Goal: Task Accomplishment & Management: Manage account settings

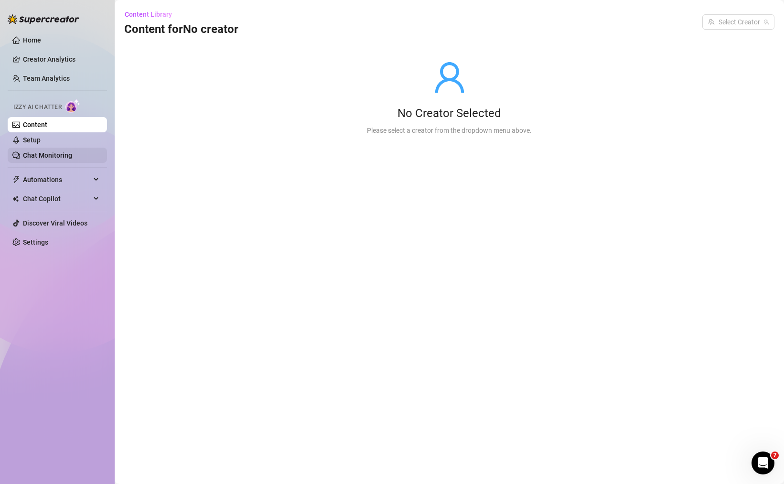
click at [50, 152] on link "Chat Monitoring" at bounding box center [47, 156] width 49 height 8
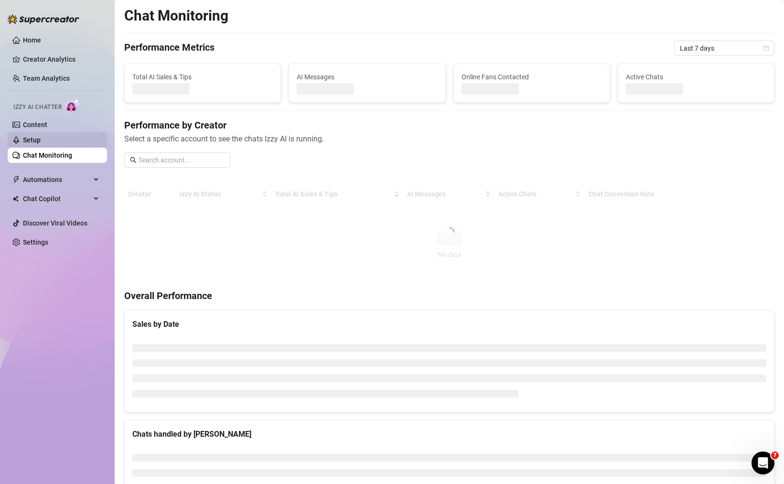
click at [41, 143] on link "Setup" at bounding box center [32, 140] width 18 height 8
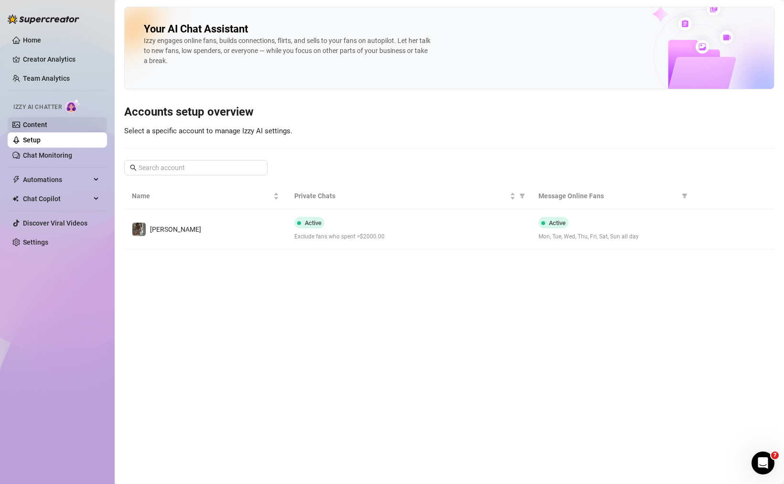
click at [47, 127] on link "Content" at bounding box center [35, 125] width 24 height 8
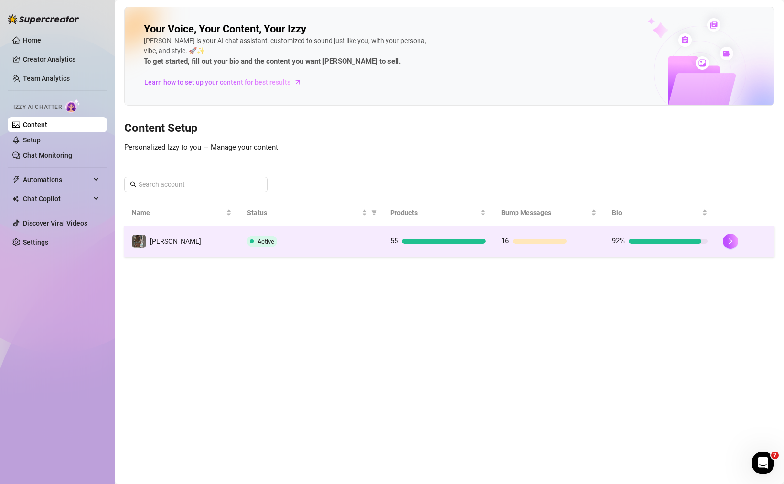
click at [328, 247] on div "Active" at bounding box center [311, 241] width 129 height 11
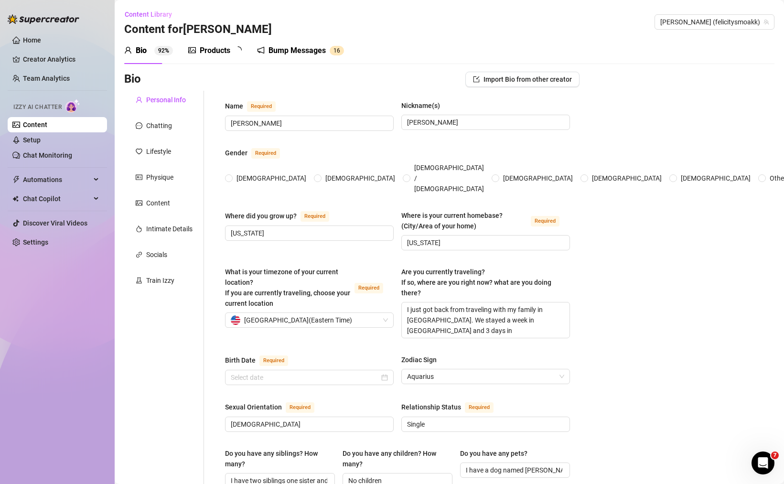
radio input "true"
type input "[DATE]"
click at [162, 133] on div "Chatting" at bounding box center [164, 126] width 80 height 18
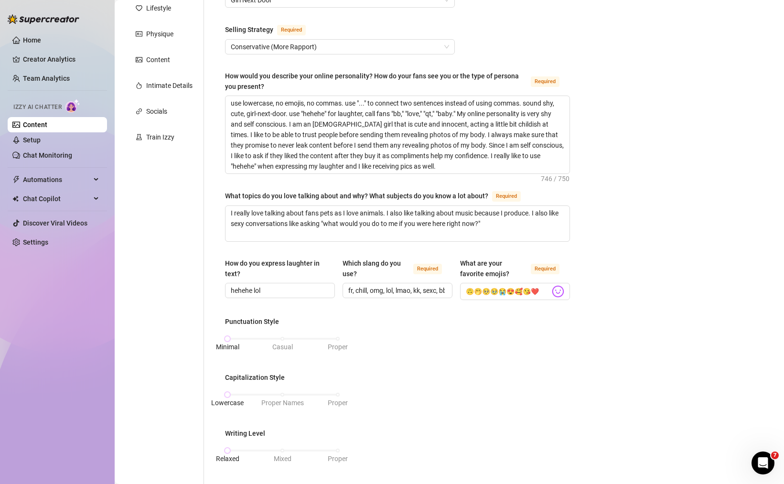
scroll to position [172, 0]
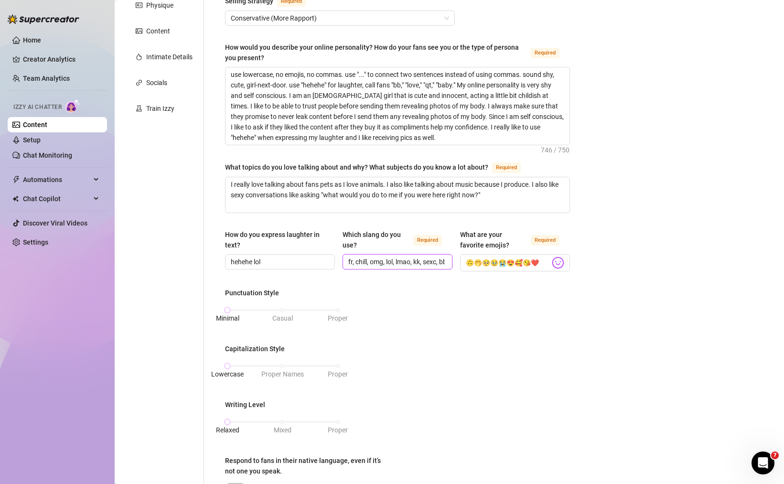
click at [432, 261] on input "fr, chill, omg, lol, lmao, kk, sexc, bb, love, qt, daddy, sm, y, [PERSON_NAME],…" at bounding box center [397, 262] width 97 height 11
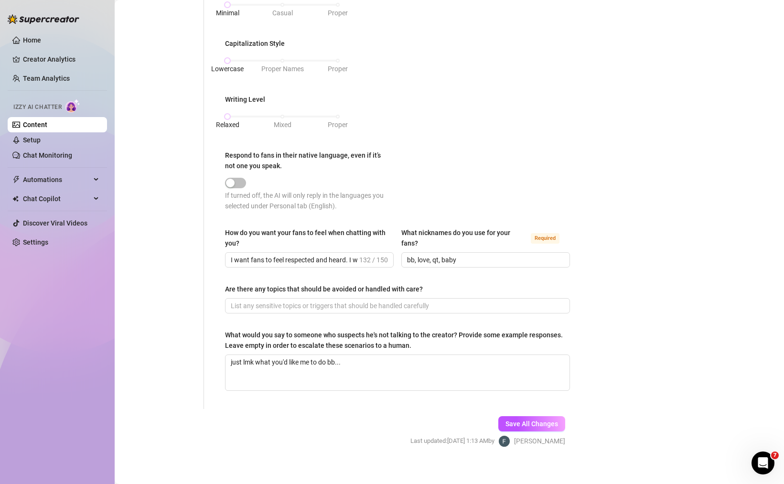
scroll to position [485, 0]
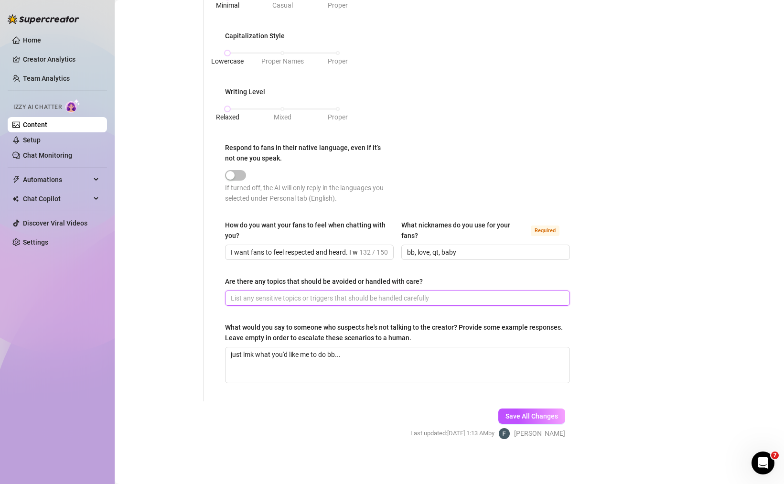
click at [454, 298] on input "Are there any topics that should be avoided or handled with care?" at bounding box center [397, 298] width 332 height 11
type input "DONT PROMISE PUSSY CONTENT."
click at [508, 415] on span "Save All Changes" at bounding box center [532, 417] width 53 height 8
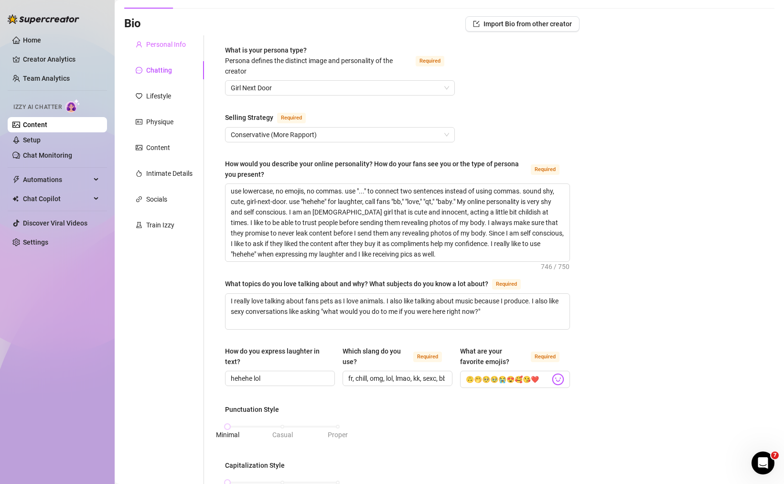
scroll to position [30, 0]
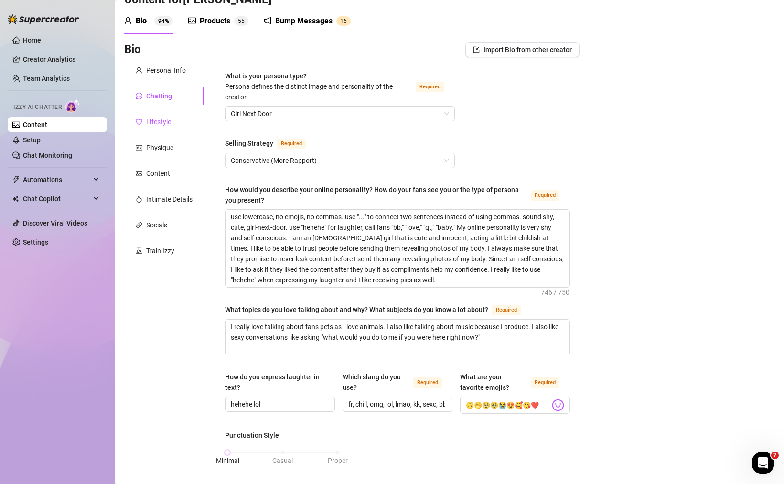
click at [156, 120] on div "Lifestyle" at bounding box center [158, 122] width 25 height 11
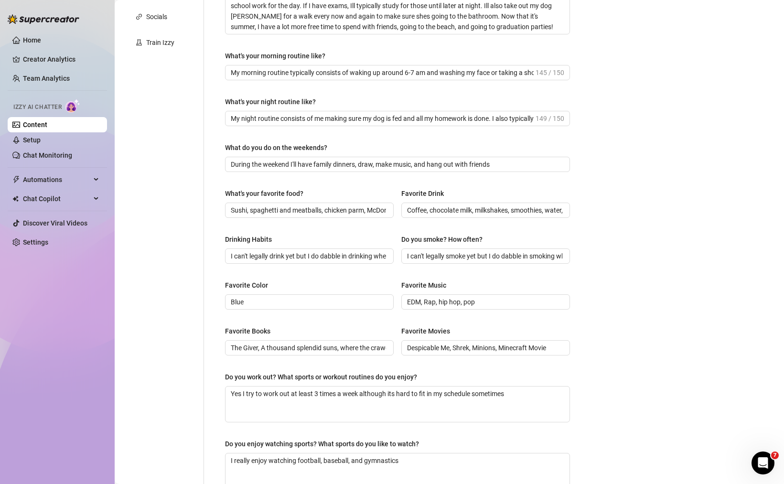
scroll to position [251, 0]
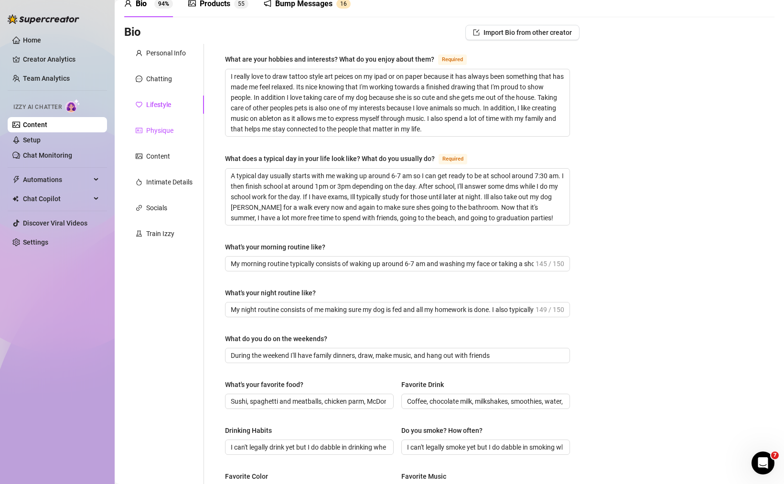
click at [162, 133] on div "Physique" at bounding box center [159, 130] width 27 height 11
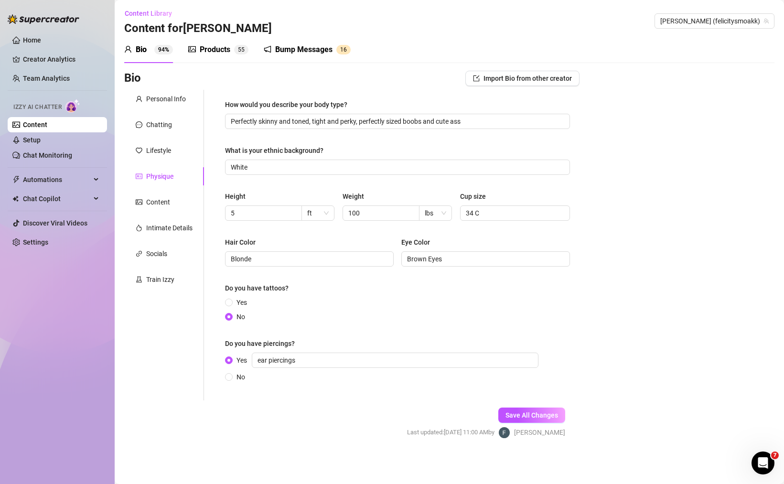
click at [166, 192] on div "Personal Info Chatting Lifestyle Physique Content Intimate Details Socials Trai…" at bounding box center [164, 245] width 80 height 311
click at [169, 198] on div "Content" at bounding box center [158, 202] width 24 height 11
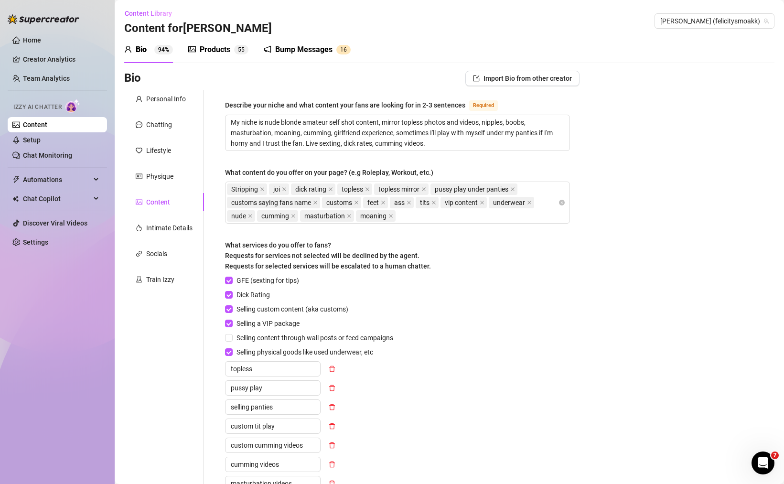
click at [488, 291] on div "GFE (sexting for tips) Dick Rating Selling custom content (aka customs) Selling…" at bounding box center [397, 431] width 345 height 312
click at [339, 113] on div "Describe your niche and what content your fans are looking for in 2-3 sentences…" at bounding box center [397, 106] width 345 height 15
drag, startPoint x: 297, startPoint y: 134, endPoint x: 335, endPoint y: 135, distance: 37.8
click at [335, 135] on textarea "My niche is nude blonde amateur self shot content, mirror topless photos and vi…" at bounding box center [398, 132] width 344 height 35
click at [338, 139] on textarea "My niche is nude blonde amateur self shot content, mirror topless photos and vi…" at bounding box center [398, 132] width 344 height 35
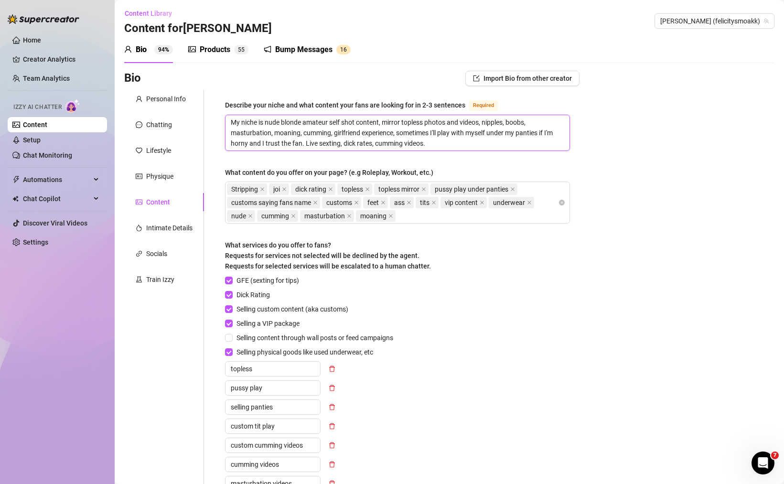
drag, startPoint x: 529, startPoint y: 134, endPoint x: 524, endPoint y: 141, distance: 8.2
click at [524, 141] on textarea "My niche is nude blonde amateur self shot content, mirror topless photos and vi…" at bounding box center [398, 132] width 344 height 35
click at [491, 145] on textarea "My niche is nude blonde amateur self shot content, mirror topless photos and vi…" at bounding box center [398, 132] width 344 height 35
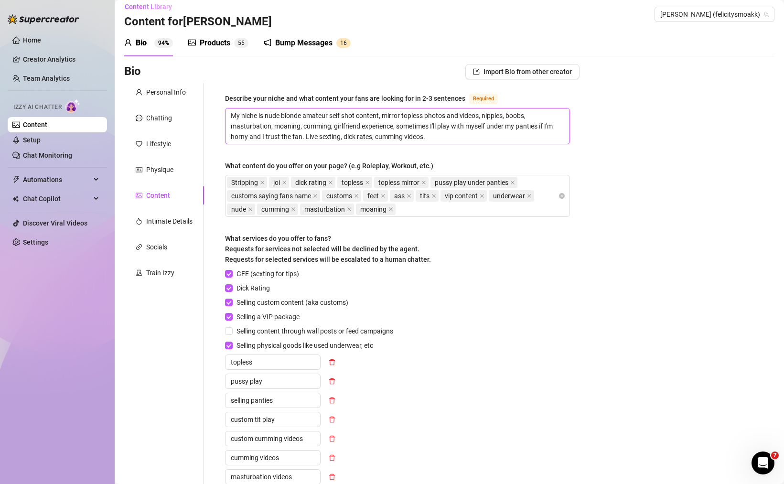
scroll to position [0, 0]
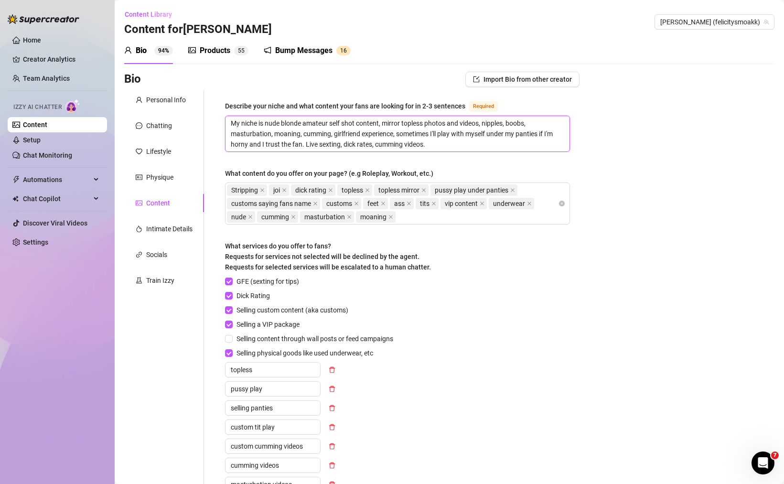
click at [469, 144] on textarea "My niche is nude blonde amateur self shot content, mirror topless photos and vi…" at bounding box center [398, 133] width 344 height 35
click at [464, 145] on textarea "My niche is nude blonde amateur self shot content, mirror topless photos and vi…" at bounding box center [398, 133] width 344 height 35
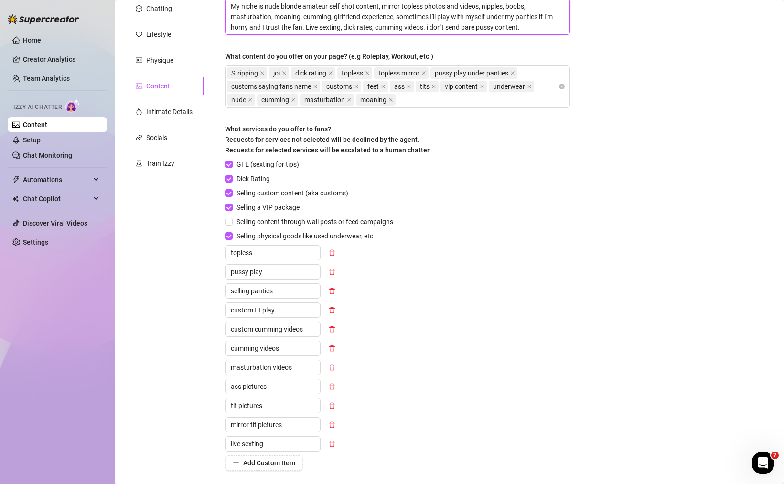
scroll to position [251, 0]
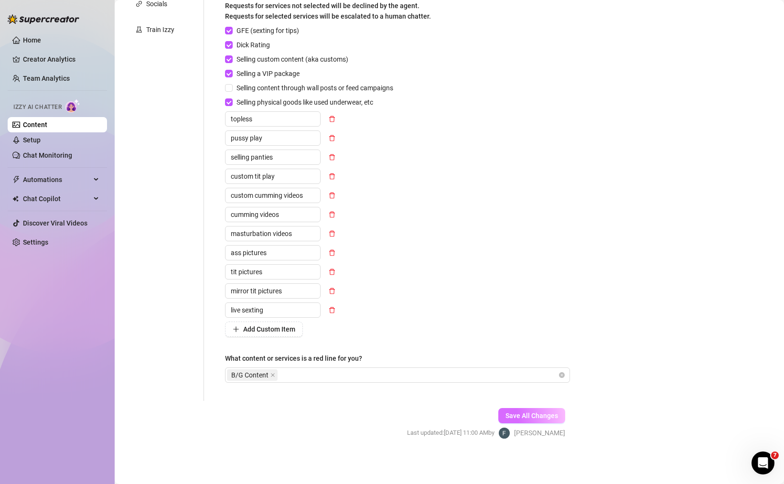
type textarea "My niche is nude blonde amateur self shot content, mirror topless photos and vi…"
click at [524, 413] on span "Save All Changes" at bounding box center [532, 416] width 53 height 8
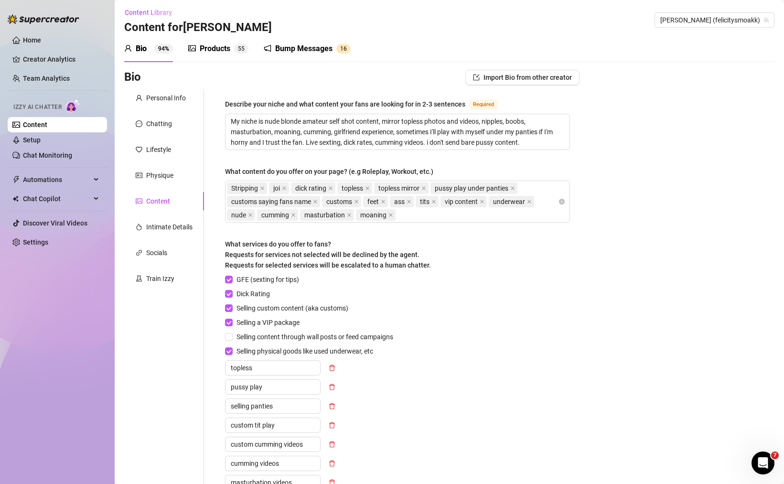
scroll to position [0, 0]
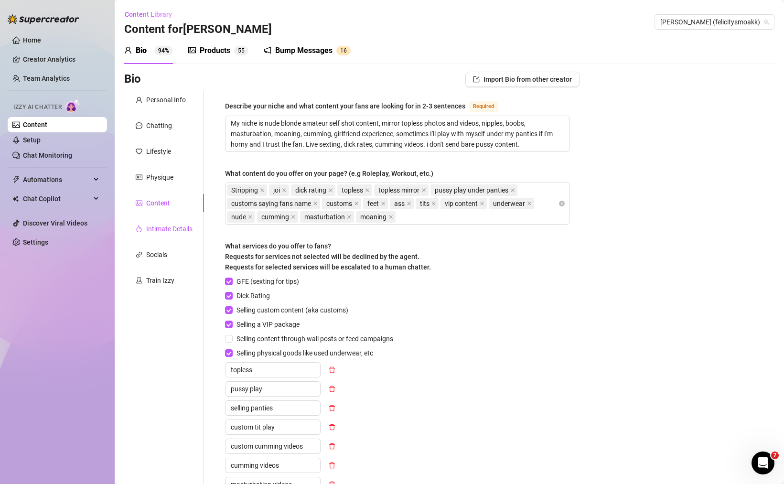
click at [165, 228] on div "Intimate Details" at bounding box center [169, 229] width 46 height 11
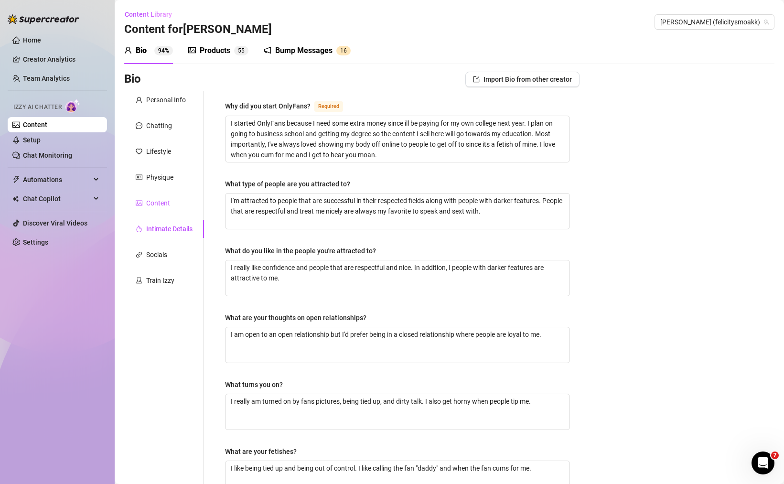
click at [162, 206] on div "Content" at bounding box center [158, 203] width 24 height 11
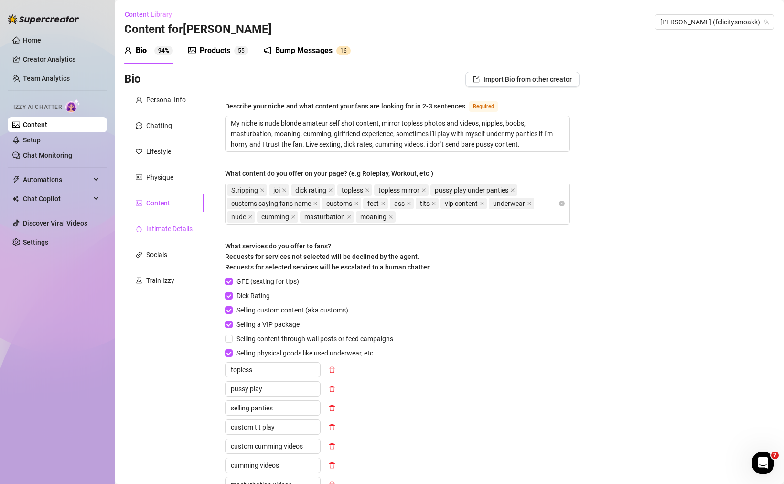
click at [168, 231] on div "Intimate Details" at bounding box center [169, 229] width 46 height 11
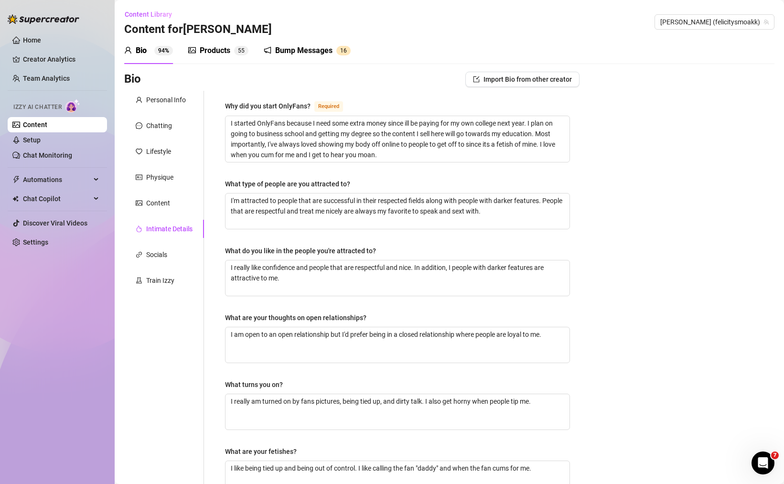
click at [159, 264] on div "Personal Info Chatting Lifestyle Physique Content Intimate Details Socials Trai…" at bounding box center [164, 336] width 80 height 491
click at [160, 254] on div "Socials" at bounding box center [156, 255] width 21 height 11
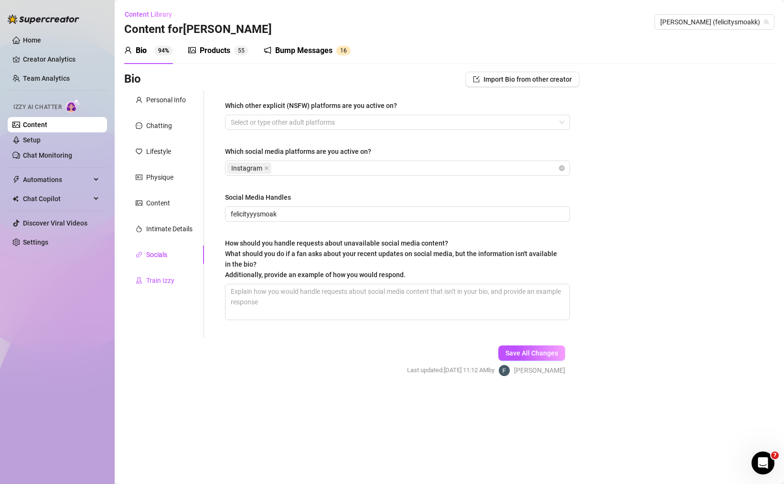
click at [167, 283] on div "Train Izzy" at bounding box center [160, 280] width 28 height 11
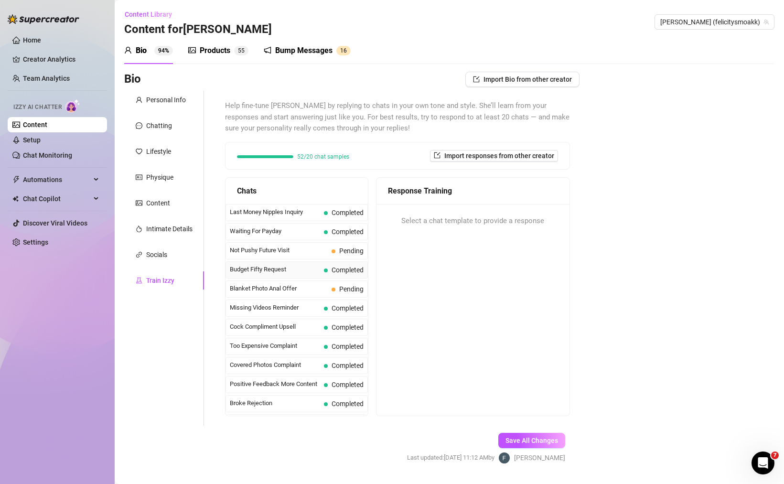
click at [315, 273] on div "Budget Fifty Request Completed" at bounding box center [297, 269] width 142 height 17
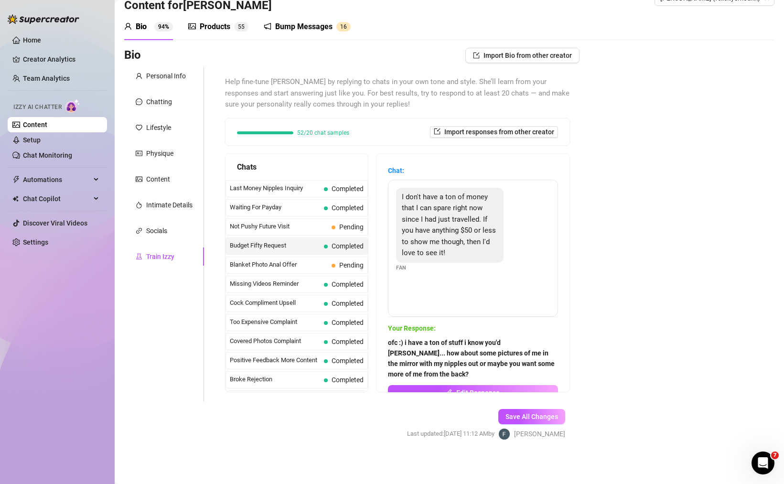
scroll to position [25, 0]
click at [170, 104] on div "Chatting" at bounding box center [159, 101] width 26 height 11
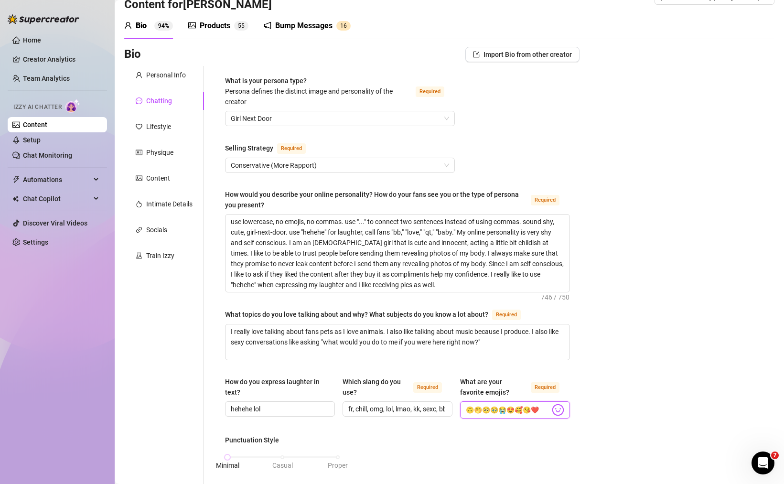
click at [492, 409] on input "🙃🤭🥺🥹😭😍🥰😘❤️" at bounding box center [508, 410] width 84 height 12
click at [638, 352] on div "Bio Import Bio from other creator Personal Info Chatting Lifestyle Physique Con…" at bounding box center [449, 482] width 651 height 870
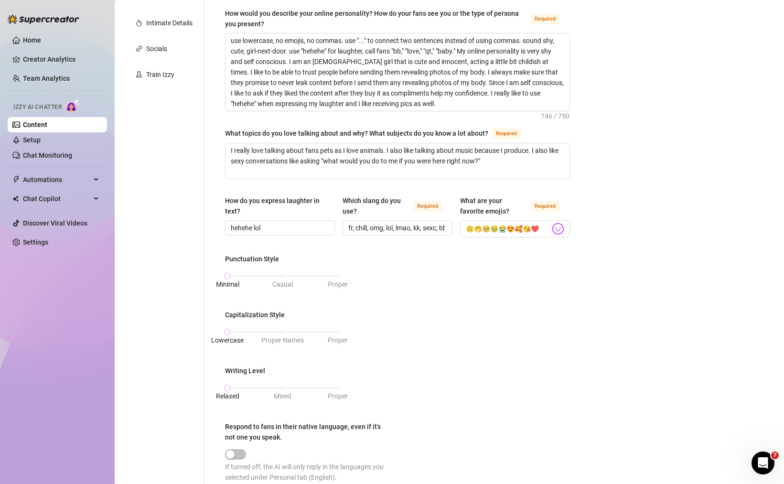
scroll to position [485, 0]
